Goal: Task Accomplishment & Management: Use online tool/utility

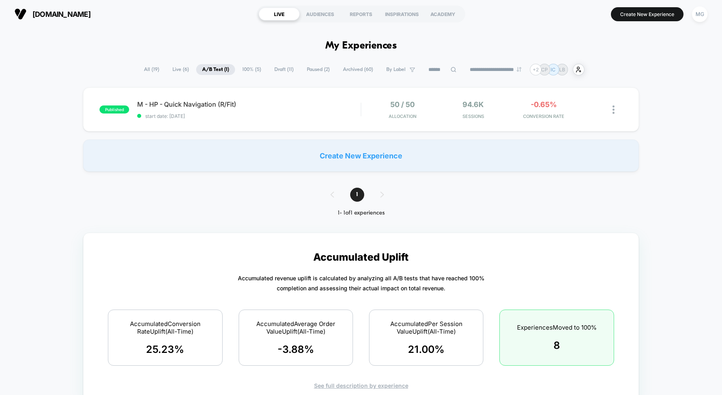
click at [253, 69] on span "100% ( 5 )" at bounding box center [251, 69] width 31 height 11
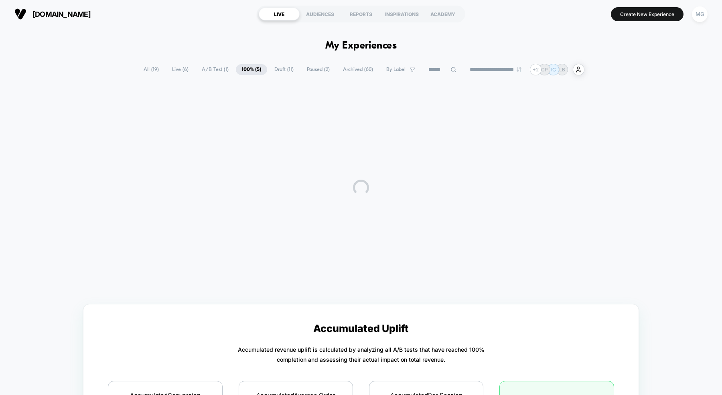
click at [219, 69] on span "A/B Test ( 1 )" at bounding box center [215, 69] width 39 height 11
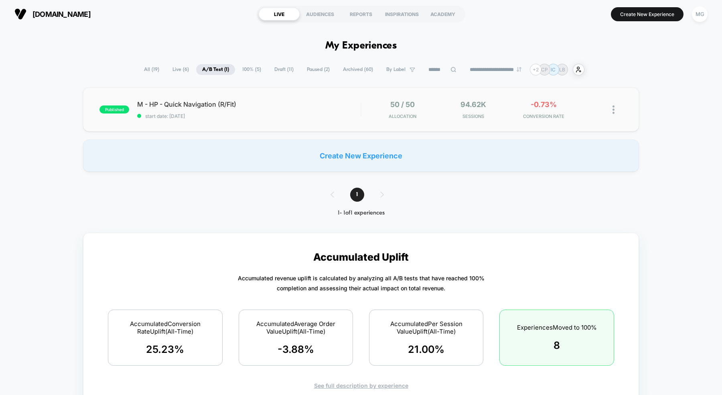
click at [307, 125] on div "published M - HP - Quick Navigation (R/Fit) start date: [DATE] 50 / 50 Allocati…" at bounding box center [361, 109] width 556 height 44
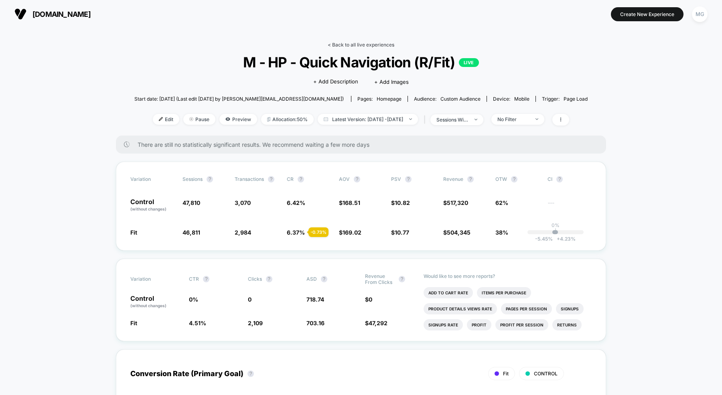
click at [362, 43] on link "< Back to all live experiences" at bounding box center [360, 45] width 67 height 6
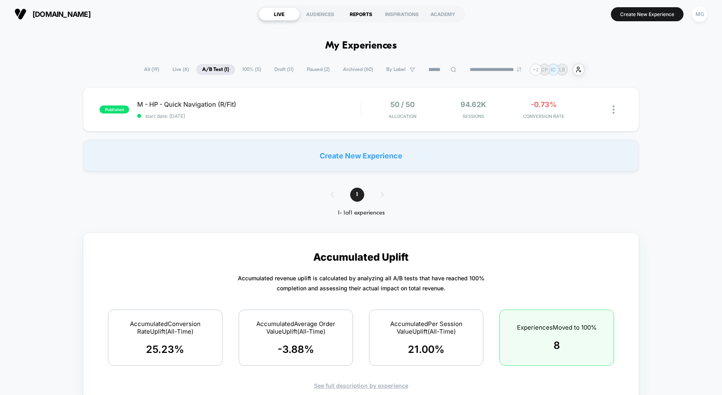
click at [356, 15] on div "REPORTS" at bounding box center [360, 14] width 41 height 13
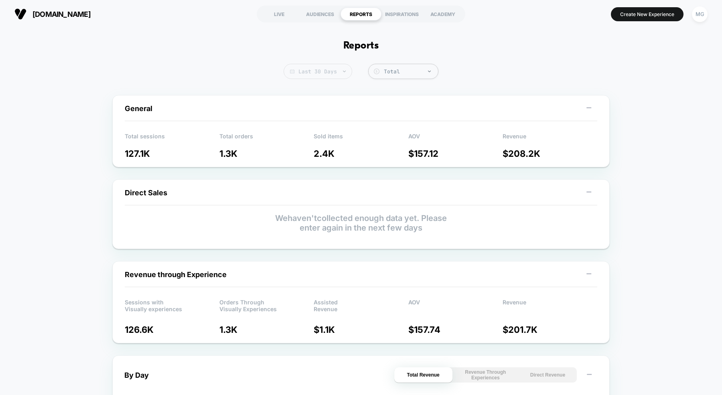
click at [315, 75] on span "Last 30 Days" at bounding box center [317, 71] width 69 height 15
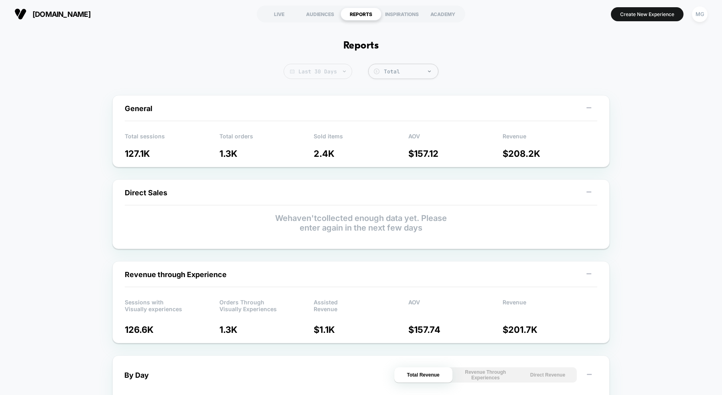
click at [332, 77] on span "Last 30 Days" at bounding box center [317, 71] width 69 height 15
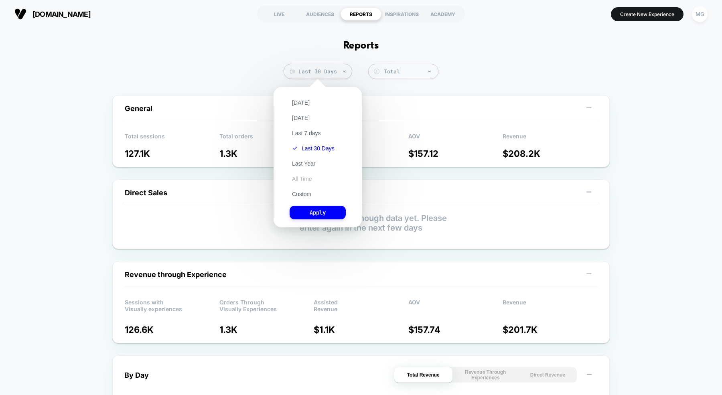
click at [299, 178] on button "All Time" at bounding box center [301, 178] width 25 height 7
click at [299, 211] on button "Apply" at bounding box center [317, 213] width 56 height 14
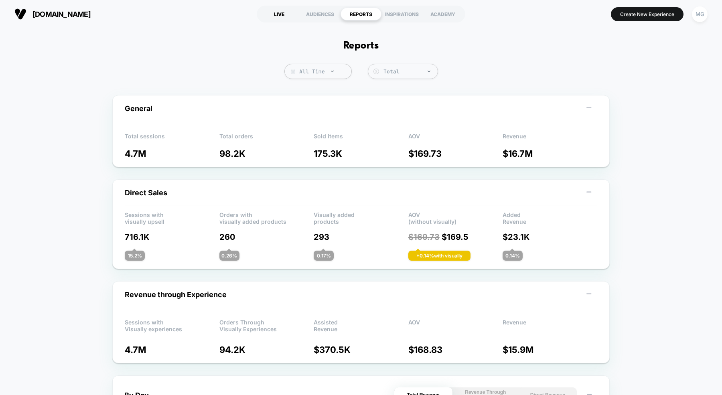
click at [296, 19] on div "LIVE" at bounding box center [279, 14] width 41 height 13
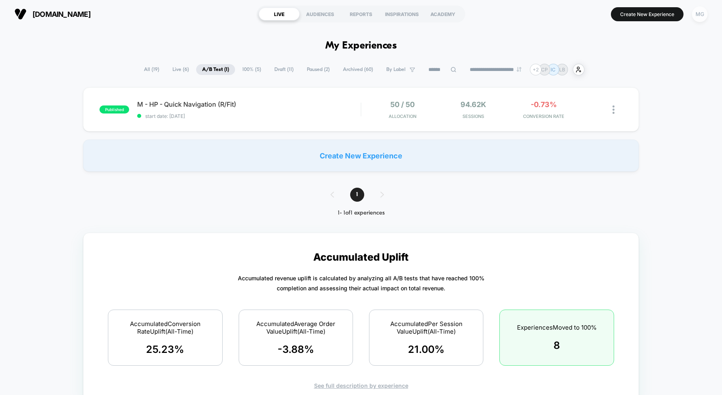
click at [705, 11] on div "MG" at bounding box center [699, 14] width 16 height 16
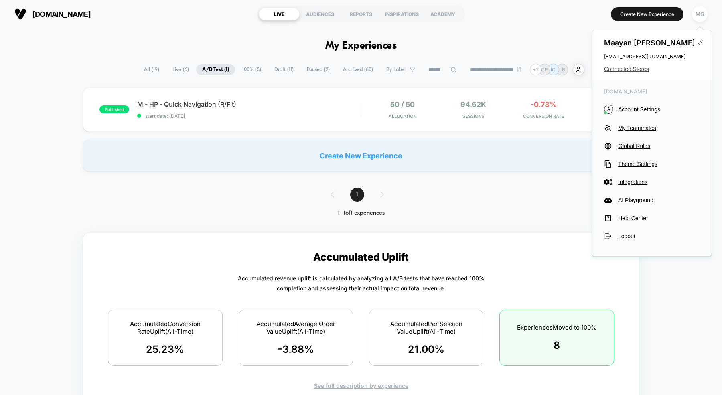
click at [631, 67] on span "Connected Stores" at bounding box center [651, 69] width 95 height 6
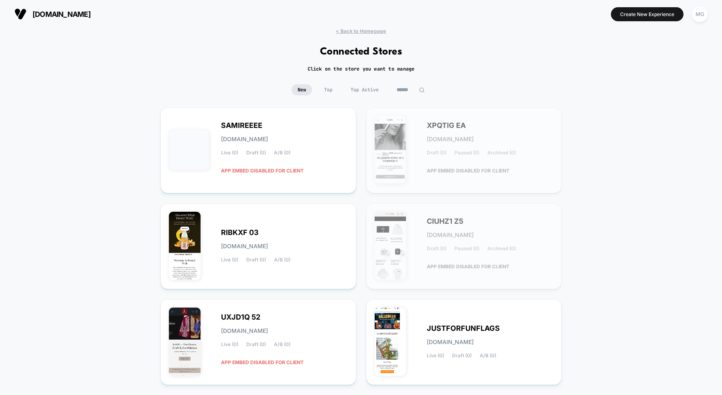
click at [408, 91] on input at bounding box center [410, 89] width 40 height 11
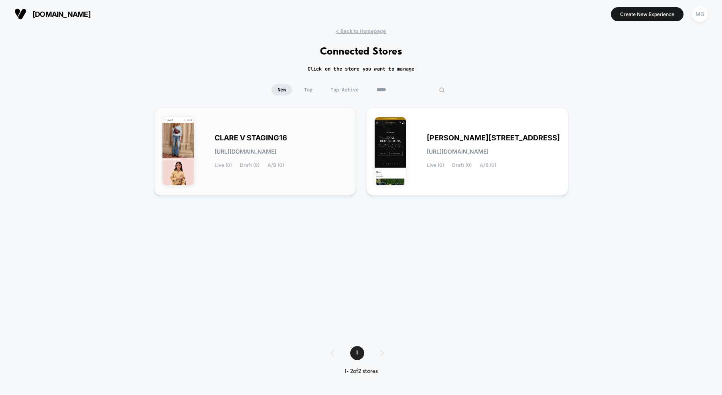
type input "*****"
click at [274, 185] on div "[PERSON_NAME] STAGING16 [URL][DOMAIN_NAME] Live (0) Draft (9) A/B (0)" at bounding box center [254, 151] width 185 height 71
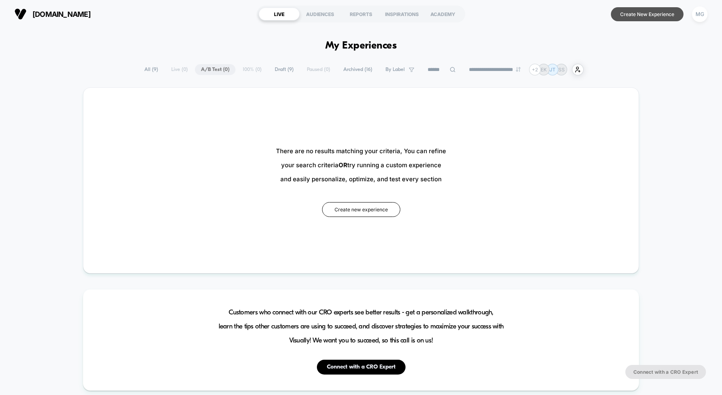
click at [653, 17] on button "Create New Experience" at bounding box center [646, 14] width 73 height 14
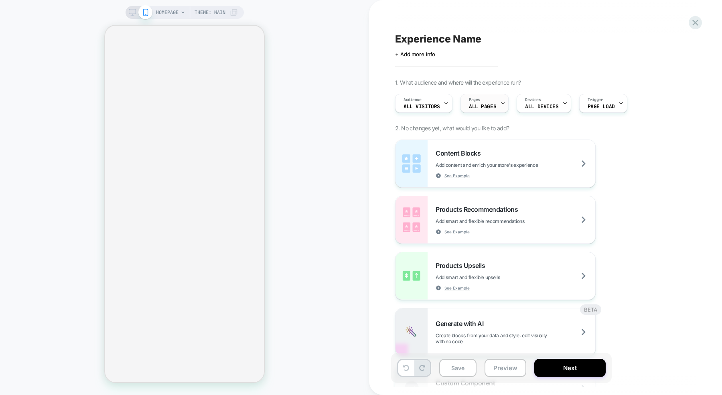
click at [488, 99] on div "Pages ALL PAGES" at bounding box center [482, 103] width 43 height 18
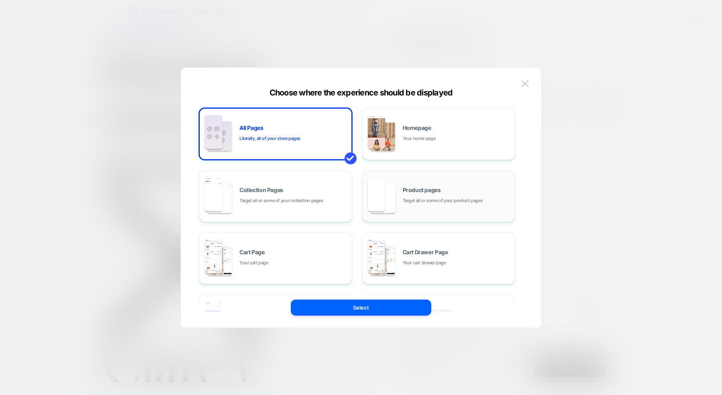
click at [418, 198] on span "Target all or some of your product pages" at bounding box center [442, 201] width 80 height 8
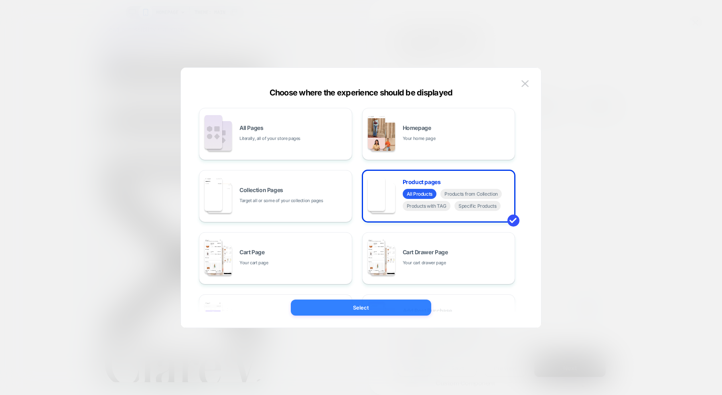
click at [376, 306] on button "Select" at bounding box center [361, 307] width 140 height 16
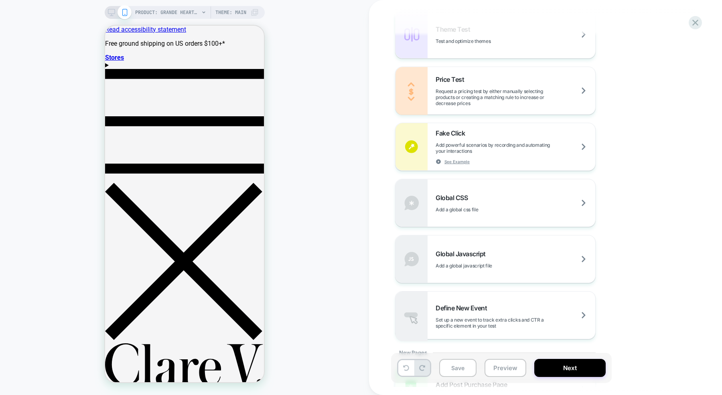
scroll to position [590, 0]
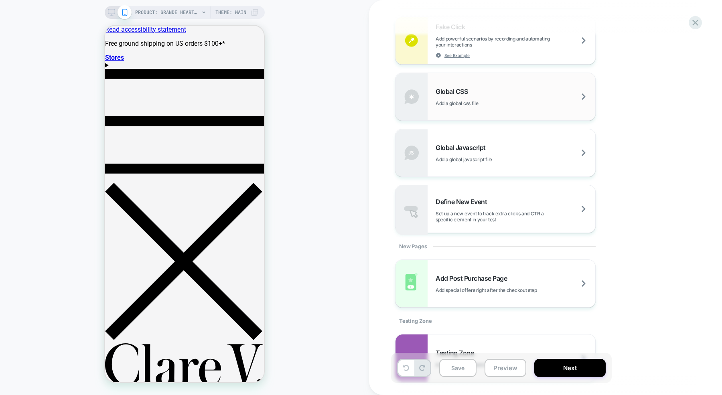
click at [488, 100] on span "Add a global css file" at bounding box center [476, 103] width 83 height 6
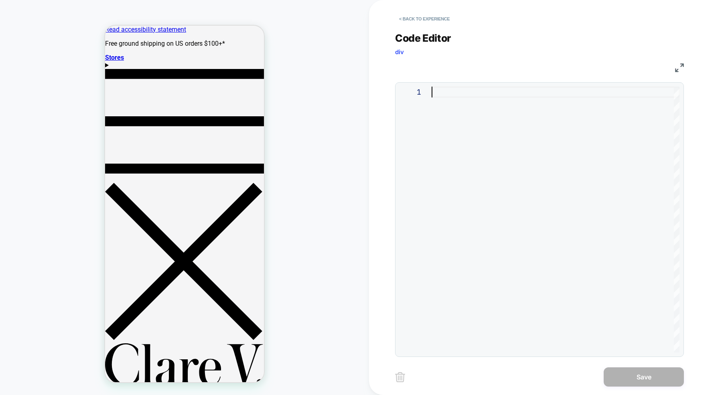
click at [487, 104] on div at bounding box center [555, 220] width 248 height 266
type textarea "**********"
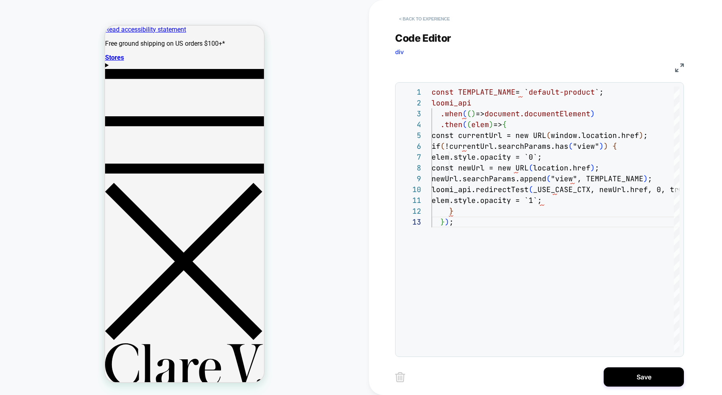
click at [431, 20] on button "< Back to experience" at bounding box center [424, 18] width 59 height 13
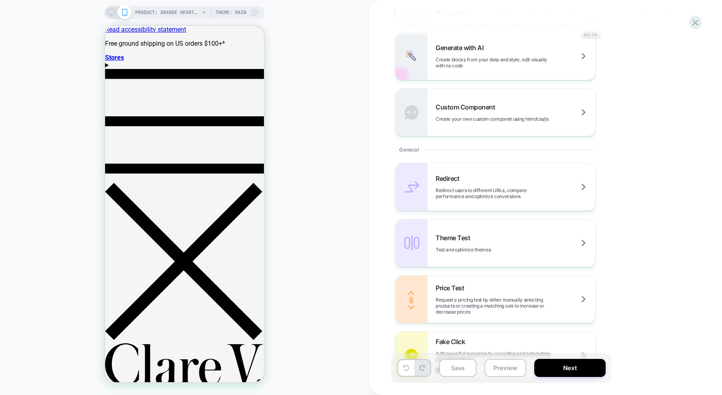
scroll to position [403, 0]
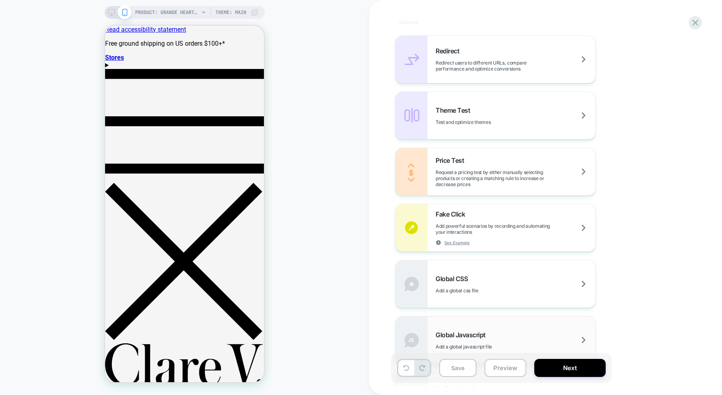
click at [474, 323] on div "Global Javascript Add a global javascript file" at bounding box center [495, 339] width 200 height 47
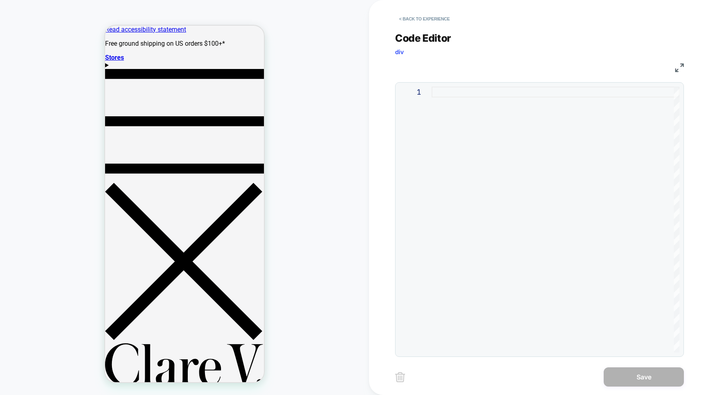
click at [478, 133] on div at bounding box center [555, 220] width 248 height 266
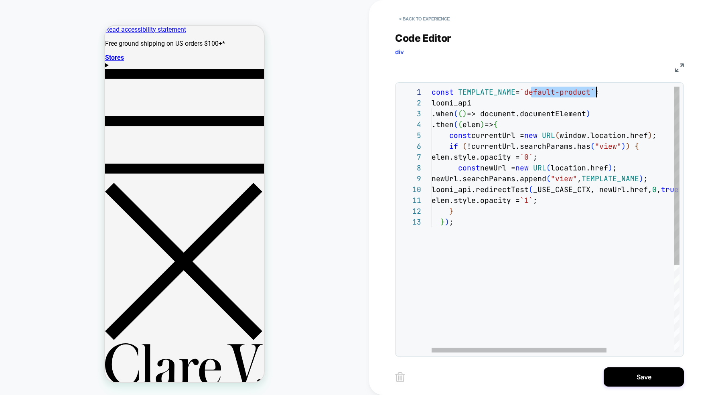
scroll to position [0, 164]
drag, startPoint x: 530, startPoint y: 92, endPoint x: 595, endPoint y: 95, distance: 64.6
click at [595, 95] on div "const TEMPLATE_NAME = `default-product` ; loomi_api .when ( ( ) => document.doc…" at bounding box center [602, 285] width 343 height 396
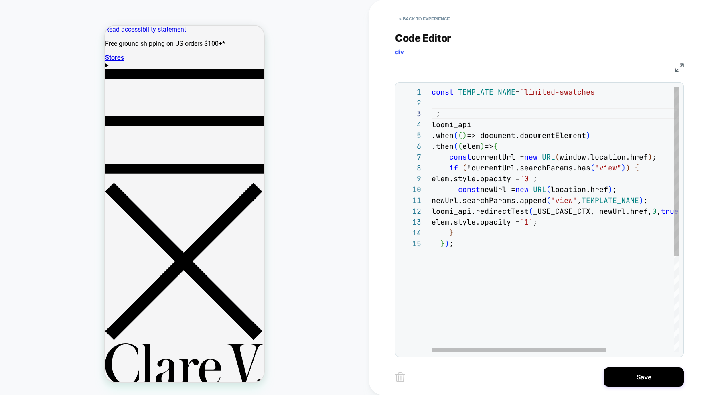
scroll to position [10, 0]
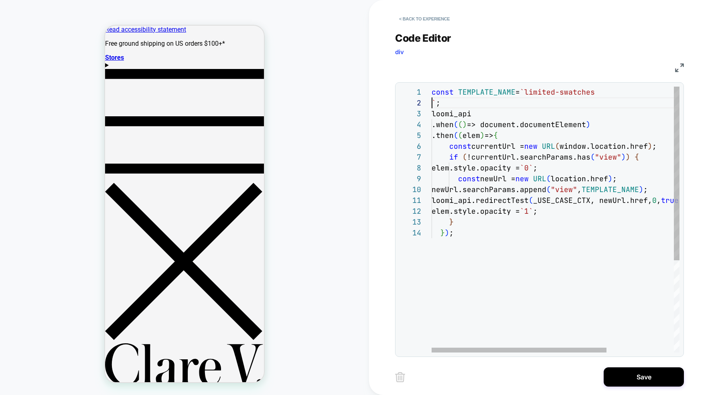
type textarea "**********"
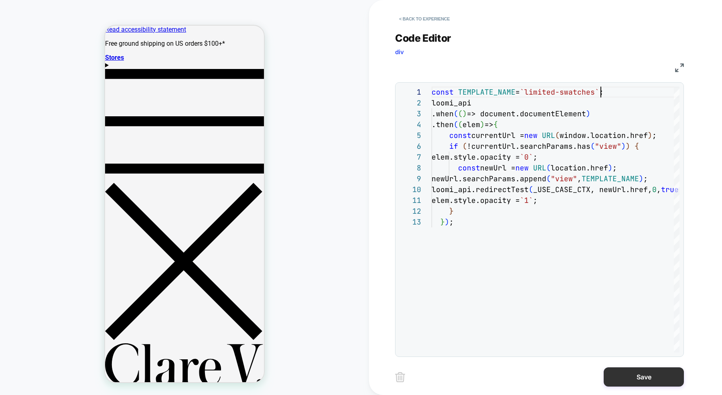
click at [628, 381] on button "Save" at bounding box center [643, 376] width 80 height 19
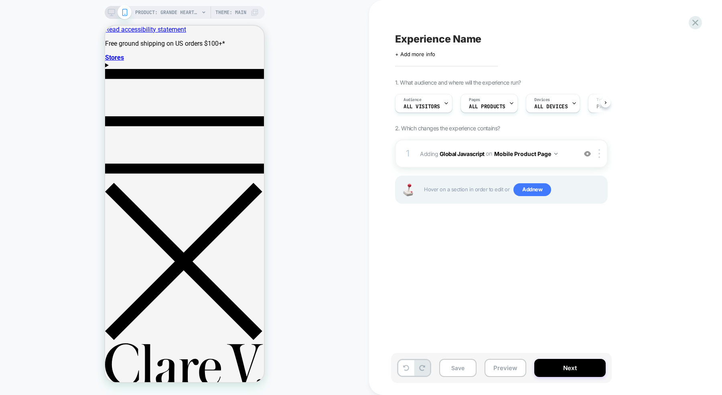
scroll to position [0, 0]
click at [494, 101] on div "Pages ALL PRODUCTS" at bounding box center [486, 103] width 53 height 18
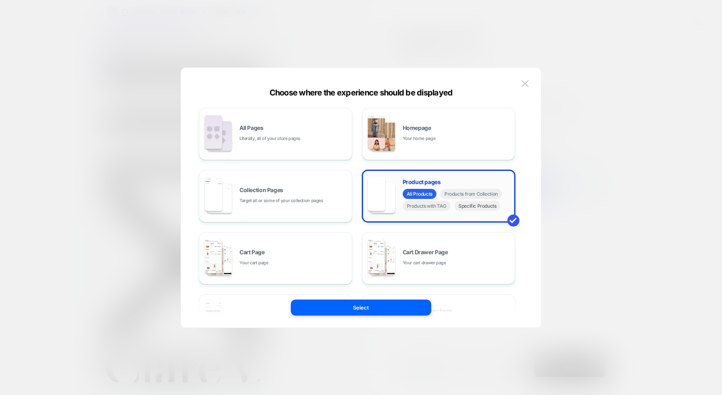
click at [478, 207] on span "Specific Products" at bounding box center [477, 206] width 46 height 10
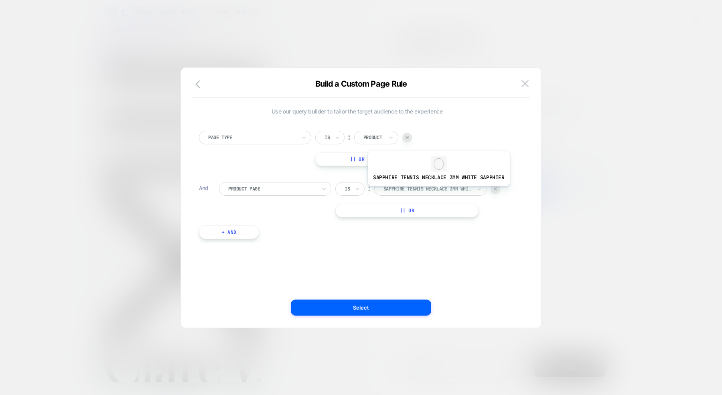
click at [437, 192] on div at bounding box center [427, 188] width 88 height 7
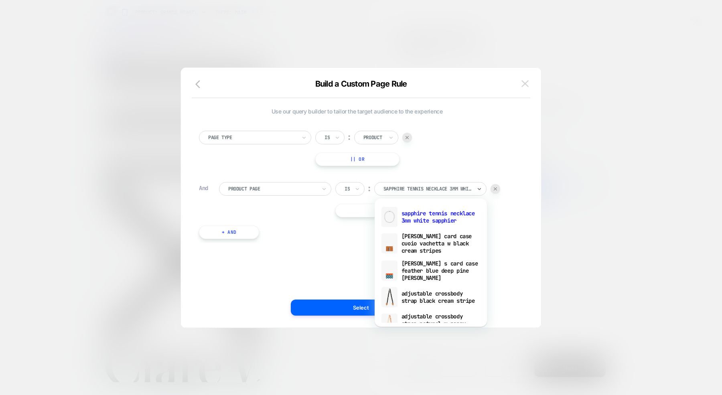
click at [523, 83] on img at bounding box center [524, 83] width 7 height 7
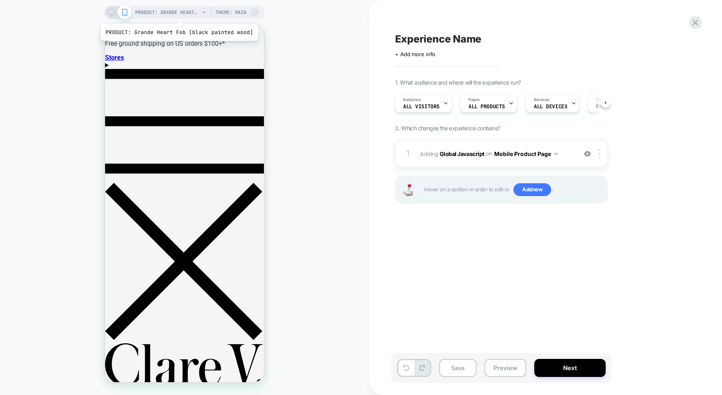
click at [177, 14] on span "PRODUCT: Grande Heart Fob [black painted wood]" at bounding box center [167, 12] width 64 height 13
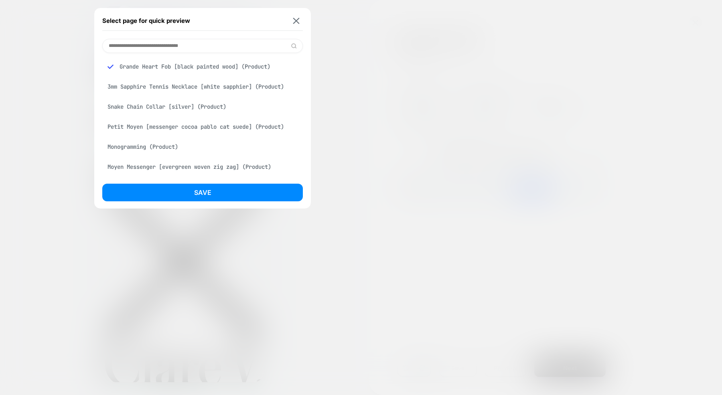
click at [207, 51] on input at bounding box center [202, 46] width 200 height 14
type input "*****"
click at [127, 88] on div "Moyen Messenger [evergreen woven zig zag] (Product)" at bounding box center [202, 86] width 200 height 15
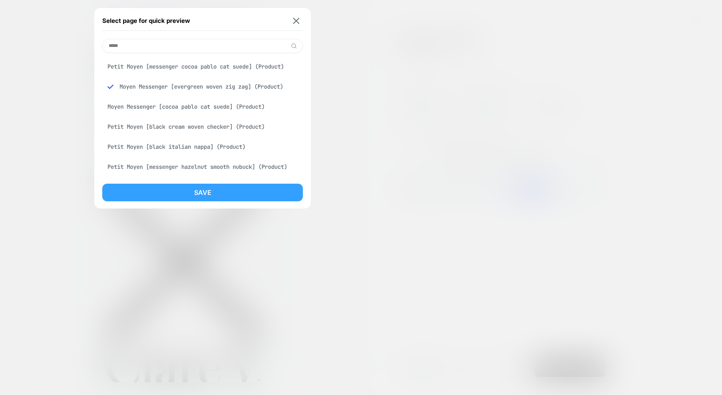
click at [149, 192] on button "Save" at bounding box center [202, 193] width 200 height 18
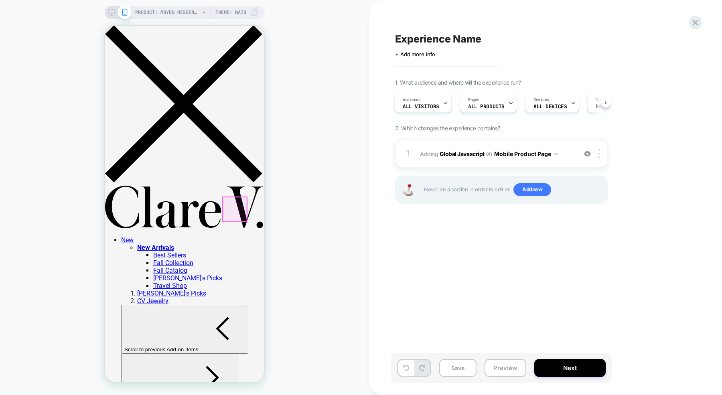
scroll to position [0, 0]
click at [586, 152] on img at bounding box center [587, 153] width 7 height 7
click at [500, 365] on button "Preview" at bounding box center [505, 368] width 42 height 18
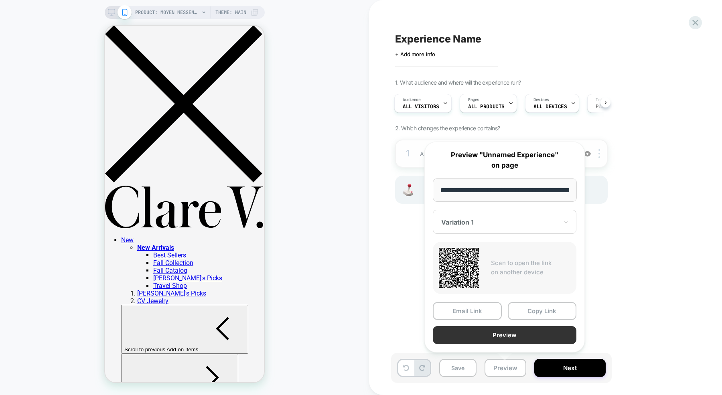
click at [499, 336] on button "Preview" at bounding box center [505, 335] width 144 height 18
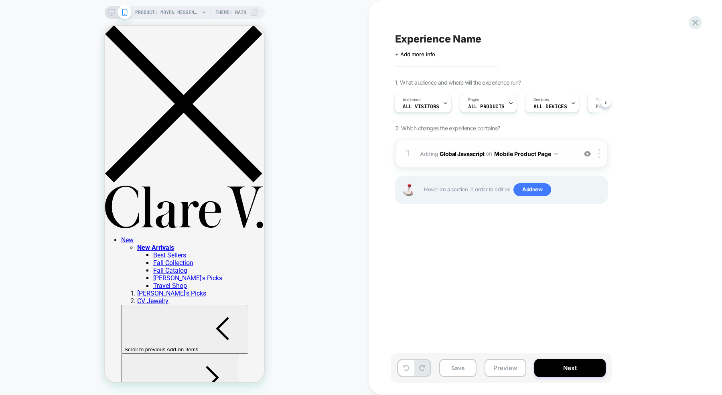
click at [446, 40] on span "Experience Name" at bounding box center [438, 39] width 86 height 12
type textarea "**********"
click at [501, 38] on icon at bounding box center [501, 39] width 10 height 10
click at [452, 362] on button "Save" at bounding box center [457, 368] width 37 height 18
click at [696, 15] on div at bounding box center [695, 22] width 16 height 16
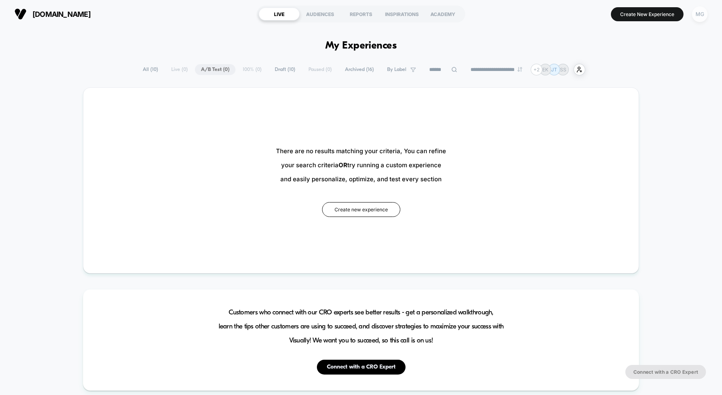
click at [692, 16] on div "MG" at bounding box center [699, 14] width 16 height 16
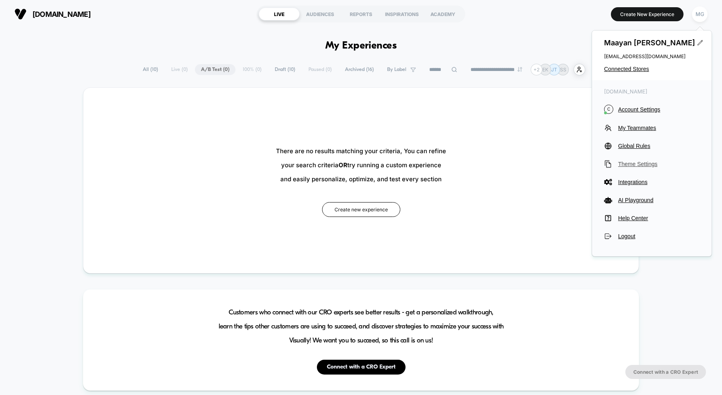
click at [635, 164] on span "Theme Settings" at bounding box center [658, 164] width 81 height 6
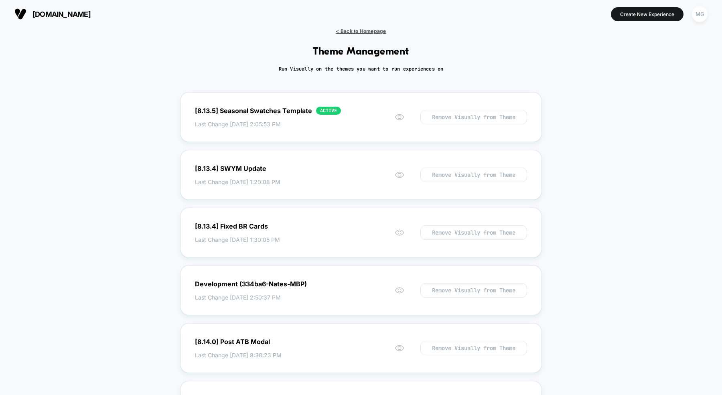
click at [366, 30] on span "< Back to Homepage" at bounding box center [361, 31] width 50 height 6
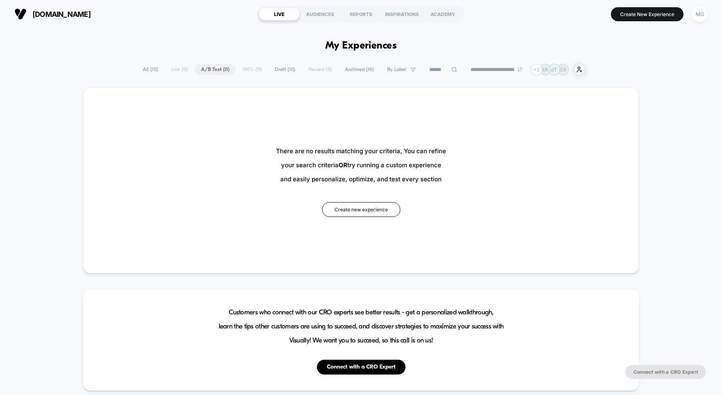
click at [271, 73] on span "Draft ( 10 )" at bounding box center [285, 69] width 32 height 11
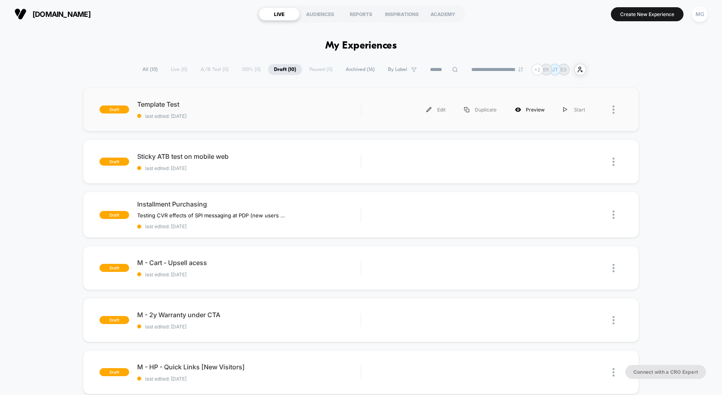
click at [528, 108] on div "Preview" at bounding box center [529, 110] width 48 height 18
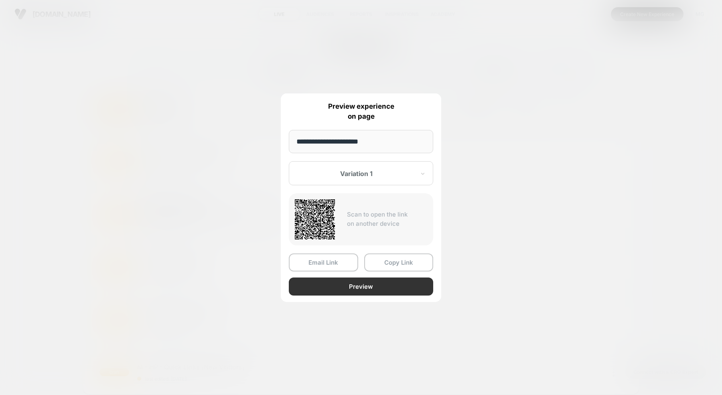
click at [348, 285] on button "Preview" at bounding box center [361, 286] width 144 height 18
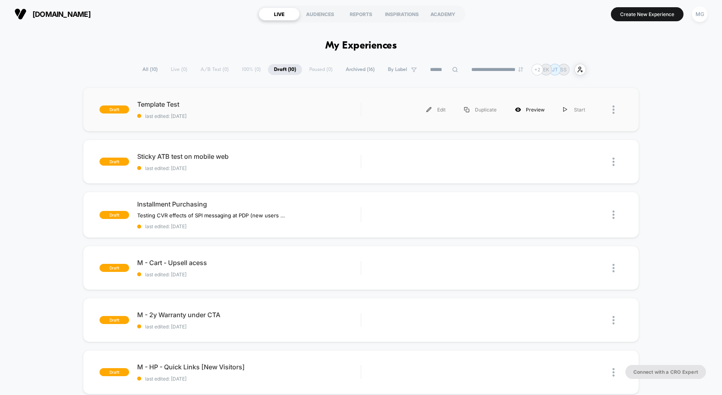
click at [538, 111] on div "Preview" at bounding box center [529, 110] width 48 height 18
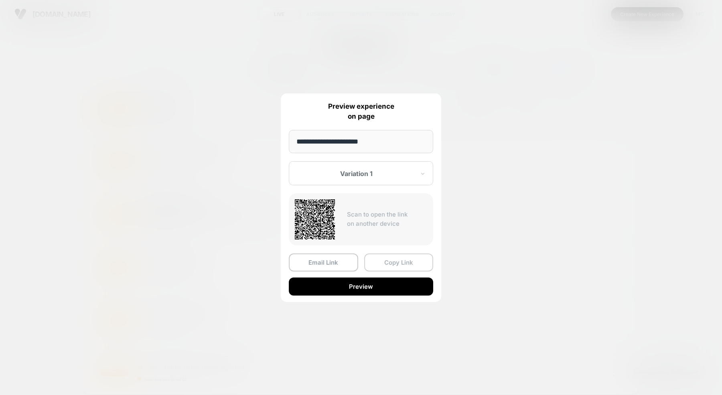
click at [393, 259] on button "Copy Link" at bounding box center [398, 262] width 69 height 18
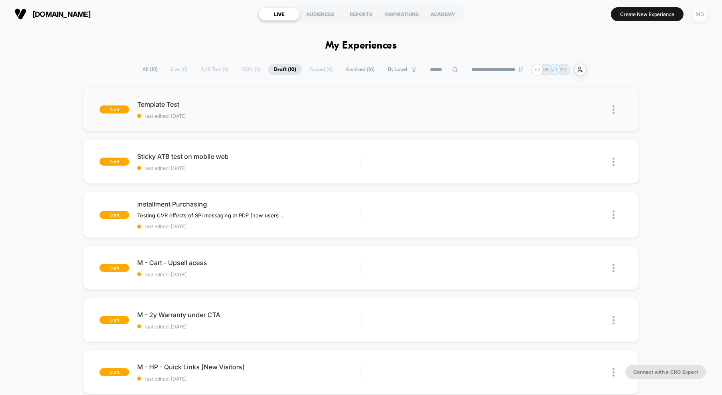
click at [701, 17] on div "MG" at bounding box center [699, 14] width 16 height 16
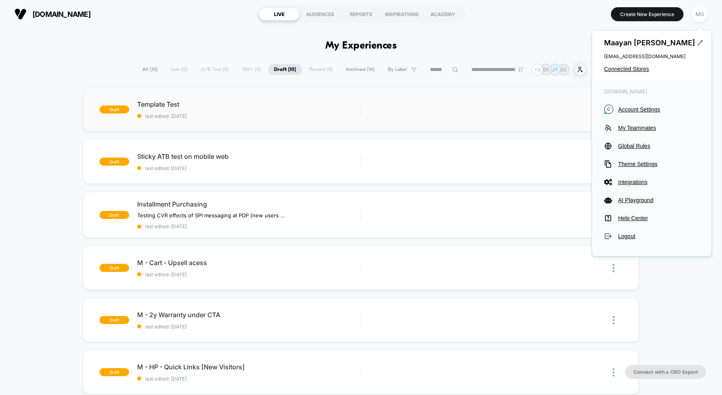
click at [551, 22] on section "Create New Experience MG" at bounding box center [595, 14] width 228 height 20
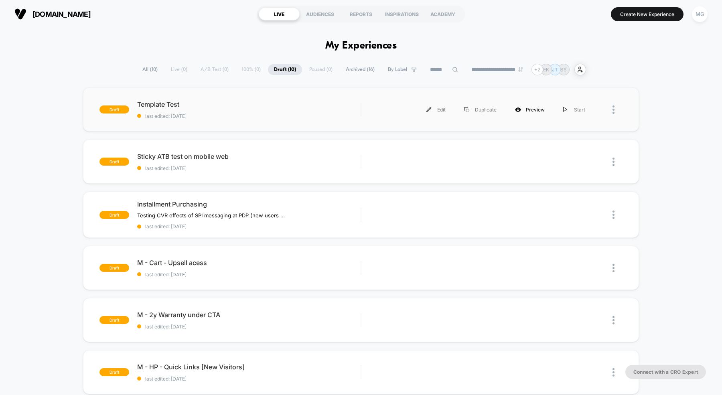
click at [526, 110] on div "Preview" at bounding box center [529, 110] width 48 height 18
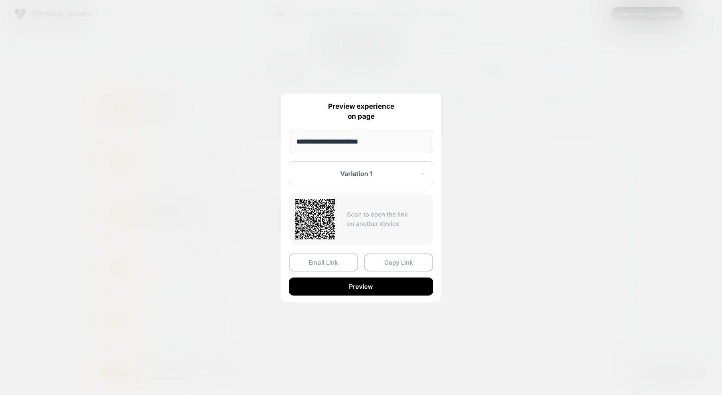
click at [453, 18] on div at bounding box center [361, 197] width 722 height 395
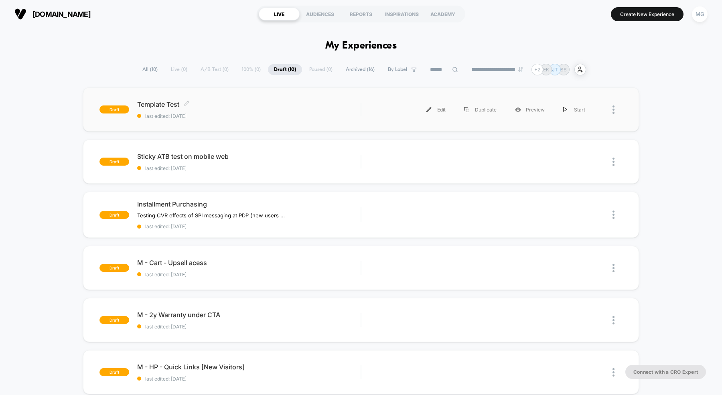
click at [342, 115] on span "last edited: [DATE]" at bounding box center [248, 116] width 223 height 6
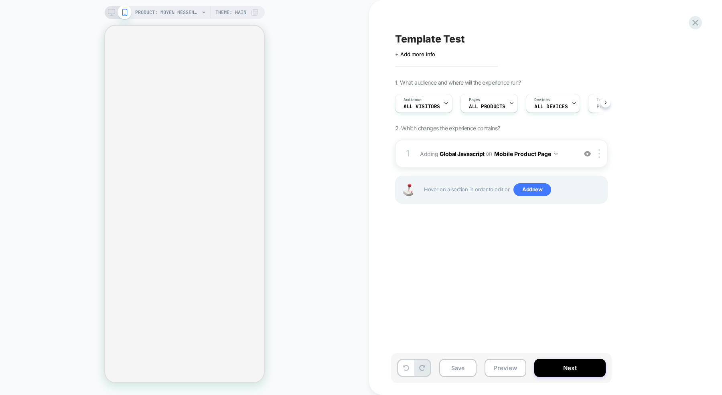
scroll to position [0, 0]
click at [601, 154] on div at bounding box center [600, 153] width 13 height 9
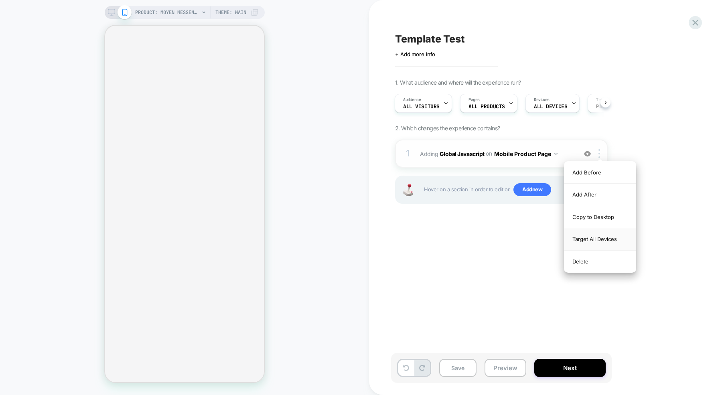
click at [584, 242] on div "Target All Devices" at bounding box center [599, 239] width 71 height 22
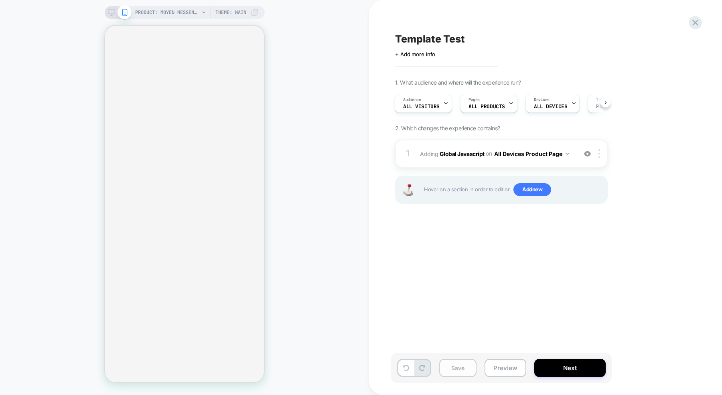
click at [450, 362] on button "Save" at bounding box center [457, 368] width 37 height 18
click at [493, 364] on button "Preview" at bounding box center [505, 368] width 42 height 18
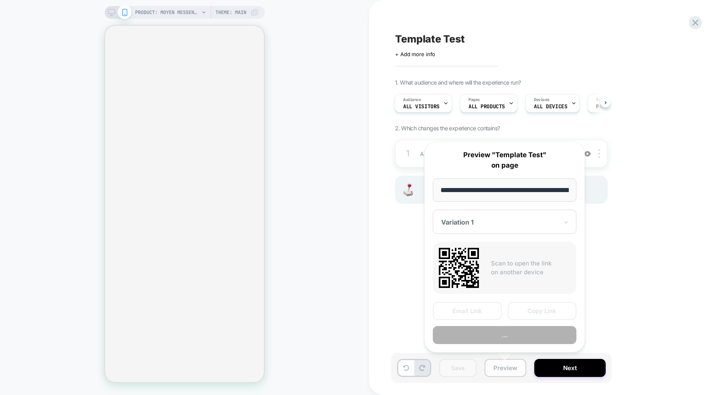
scroll to position [0, 186]
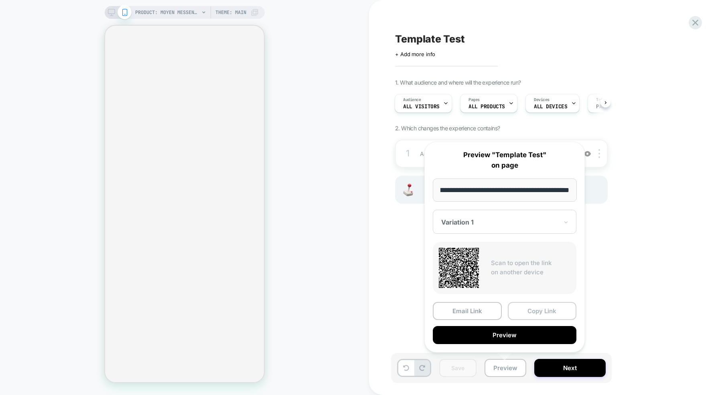
click at [536, 308] on button "Copy Link" at bounding box center [541, 311] width 69 height 18
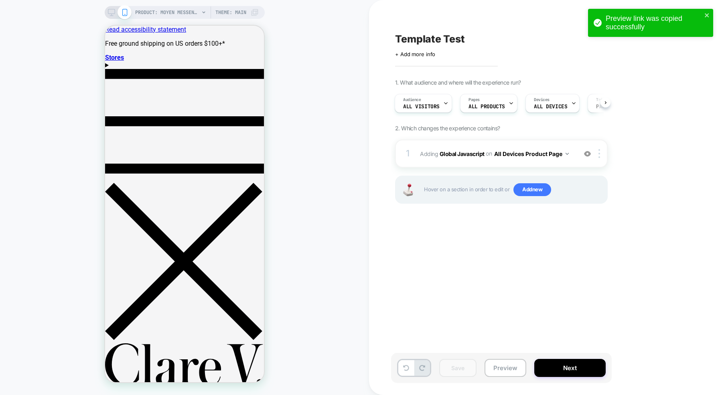
scroll to position [0, 0]
click at [707, 17] on icon "close" at bounding box center [707, 15] width 6 height 6
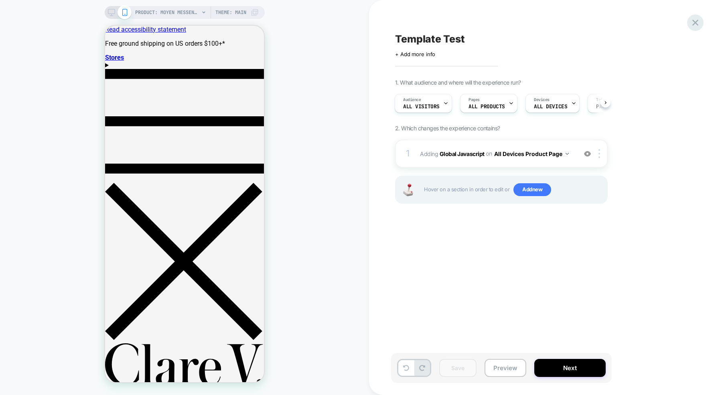
click at [694, 26] on icon at bounding box center [694, 22] width 11 height 11
